Goal: Navigation & Orientation: Find specific page/section

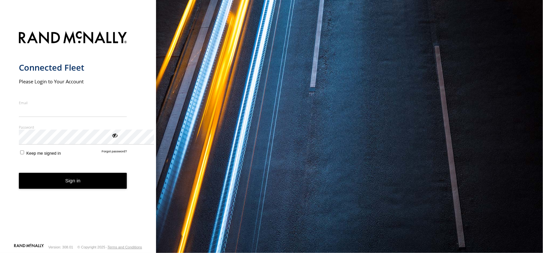
type input "**********"
click at [100, 189] on button "Sign in" at bounding box center [73, 181] width 108 height 16
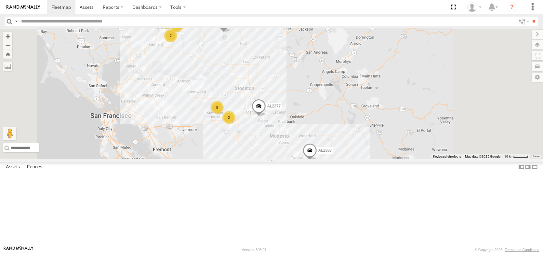
drag, startPoint x: 312, startPoint y: 98, endPoint x: 275, endPoint y: 140, distance: 56.2
click at [275, 140] on div "AL2367 FRONTLOADER JD344H AL2377 AL2287 AL2119 11 25 8 19 5 9 2 2 7 2 2" at bounding box center [271, 94] width 543 height 130
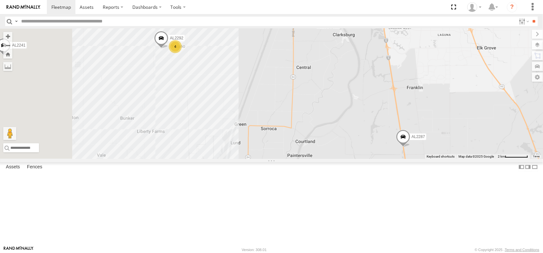
drag, startPoint x: 223, startPoint y: 111, endPoint x: 284, endPoint y: 99, distance: 62.3
click at [284, 99] on div "AL2367 FRONTLOADER JD344H AL2377 AL2287 AL2119 PT2416 AL2241 AL2369 AL2285 4 AL…" at bounding box center [271, 94] width 543 height 130
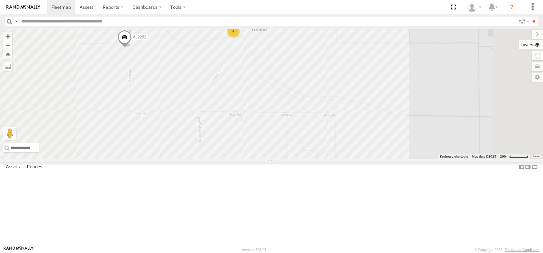
click at [536, 47] on label at bounding box center [531, 44] width 24 height 9
click at [0, 0] on span "Basemaps" at bounding box center [0, 0] width 0 height 0
click at [0, 0] on span "Satellite + Roadmap" at bounding box center [0, 0] width 0 height 0
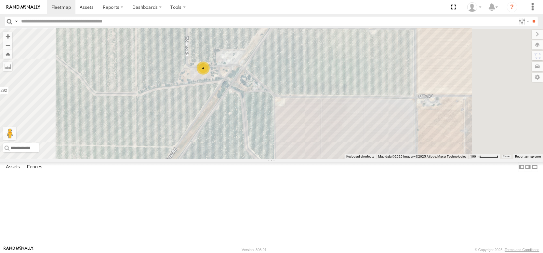
drag, startPoint x: 309, startPoint y: 77, endPoint x: 318, endPoint y: 139, distance: 62.1
click at [319, 139] on div "AL2367 FRONTLOADER JD344H AL2377 AL2287 AL2119 PT2416 AL2241 AL2369 AL2285 AL22…" at bounding box center [271, 94] width 543 height 130
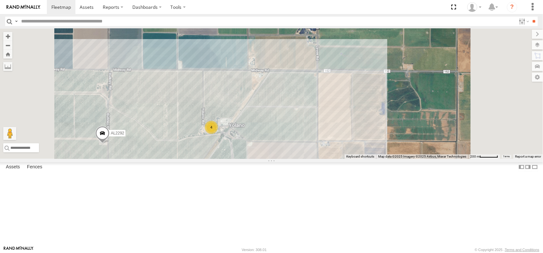
drag, startPoint x: 274, startPoint y: 90, endPoint x: 277, endPoint y: 163, distance: 72.9
click at [278, 159] on div "AL2367 FRONTLOADER JD344H AL2377 AL2287 AL2119 PT2416 AL2241 AL2369 AL2285 AL22…" at bounding box center [271, 94] width 543 height 130
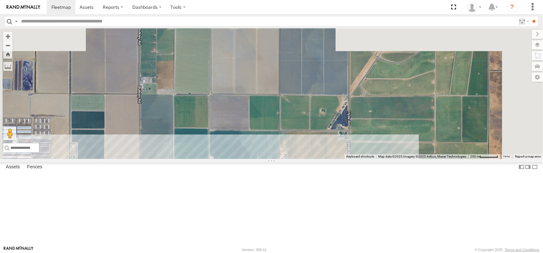
drag, startPoint x: 275, startPoint y: 93, endPoint x: 308, endPoint y: 184, distance: 97.2
click at [308, 159] on div "AL2367 FRONTLOADER JD344H AL2377 AL2287 AL2119 PT2416 AL2241 AL2369 AL2285 AL22…" at bounding box center [271, 94] width 543 height 130
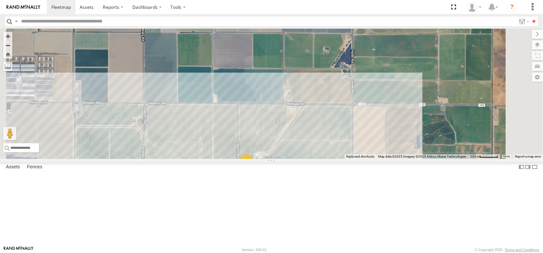
drag, startPoint x: 270, startPoint y: 168, endPoint x: 271, endPoint y: 121, distance: 47.1
click at [271, 121] on div "AL2367 FRONTLOADER JD344H AL2377 AL2287 AL2119 PT2416 AL2241 AL2369 AL2285 AL22…" at bounding box center [271, 94] width 543 height 130
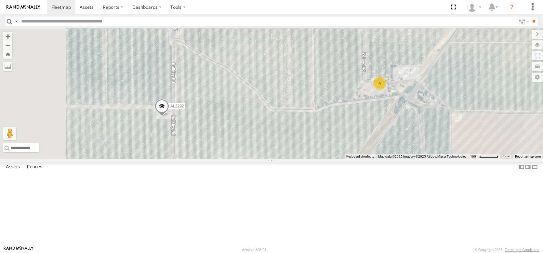
drag, startPoint x: 309, startPoint y: 143, endPoint x: 332, endPoint y: 94, distance: 53.5
click at [332, 95] on div "AL2367 FRONTLOADER JD344H AL2377 AL2287 AL2119 PT2416 AL2241 AL2369 AL2285 AL22…" at bounding box center [271, 94] width 543 height 130
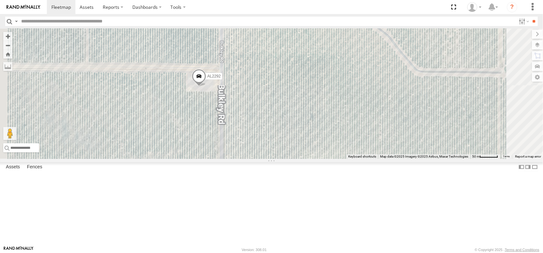
drag, startPoint x: 313, startPoint y: 139, endPoint x: 306, endPoint y: 101, distance: 38.1
click at [307, 101] on div "AL2367 FRONTLOADER JD344H AL2377 AL2287 AL2119 PT2416 AL2241 AL2369 AL2285 AL22…" at bounding box center [271, 94] width 543 height 130
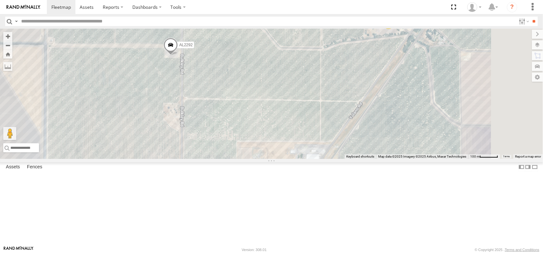
drag, startPoint x: 361, startPoint y: 116, endPoint x: 271, endPoint y: 103, distance: 90.7
click at [271, 103] on div "AL2367 FRONTLOADER JD344H AL2377 AL2287 AL2119 PT2416 AL2241 AL2369 AL2285 AL22…" at bounding box center [271, 94] width 543 height 130
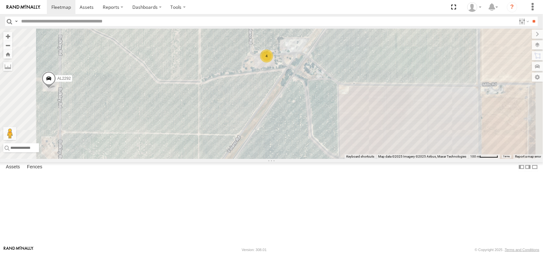
drag, startPoint x: 377, startPoint y: 102, endPoint x: 335, endPoint y: 130, distance: 50.7
click at [335, 130] on div "AL2367 FRONTLOADER JD344H AL2377 AL2287 AL2119 PT2416 AL2241 AL2369 AL2285 AL22…" at bounding box center [271, 94] width 543 height 130
